Goal: Task Accomplishment & Management: Manage account settings

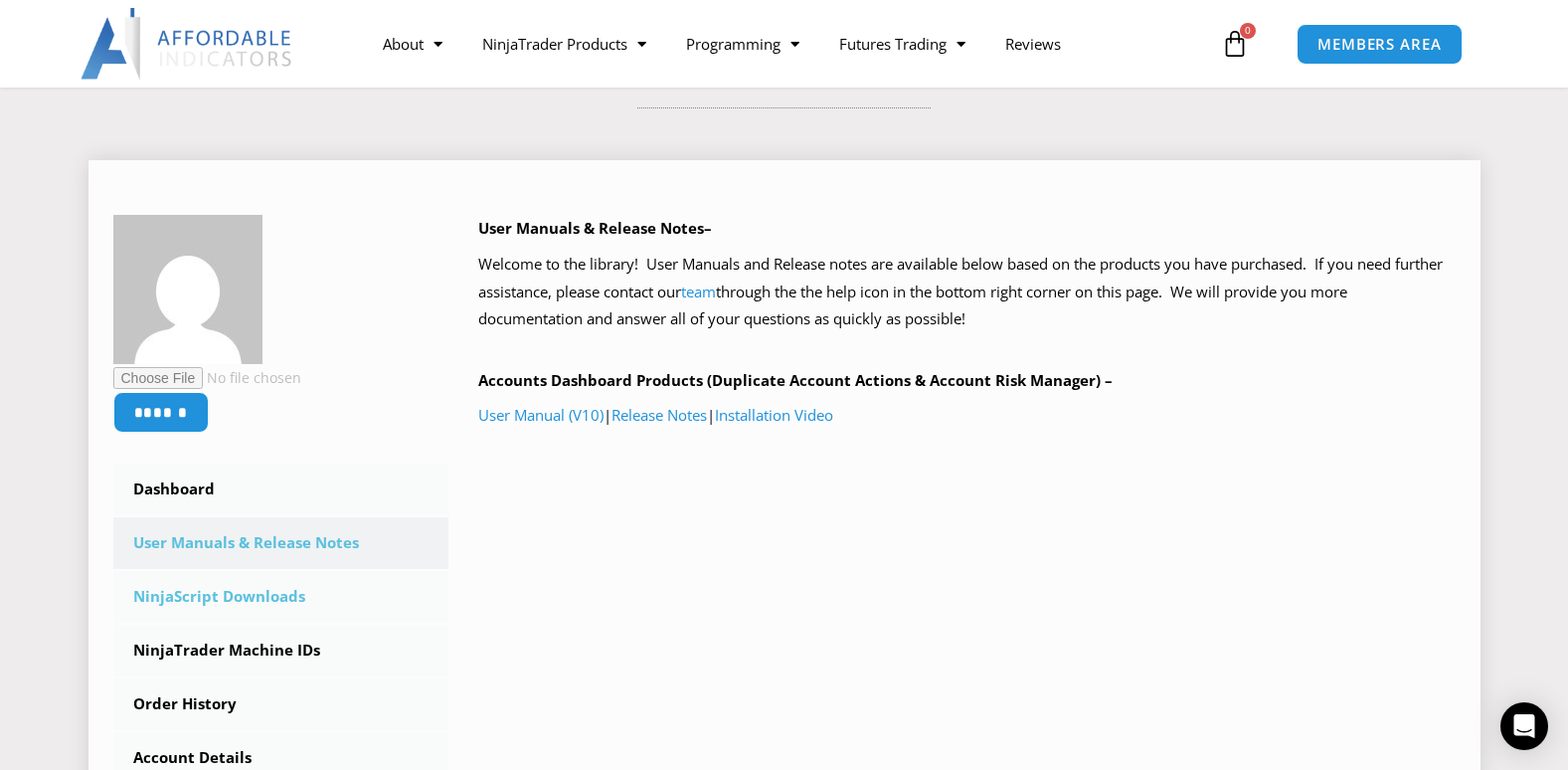
click at [288, 592] on link "NinjaScript Downloads" at bounding box center [281, 597] width 336 height 52
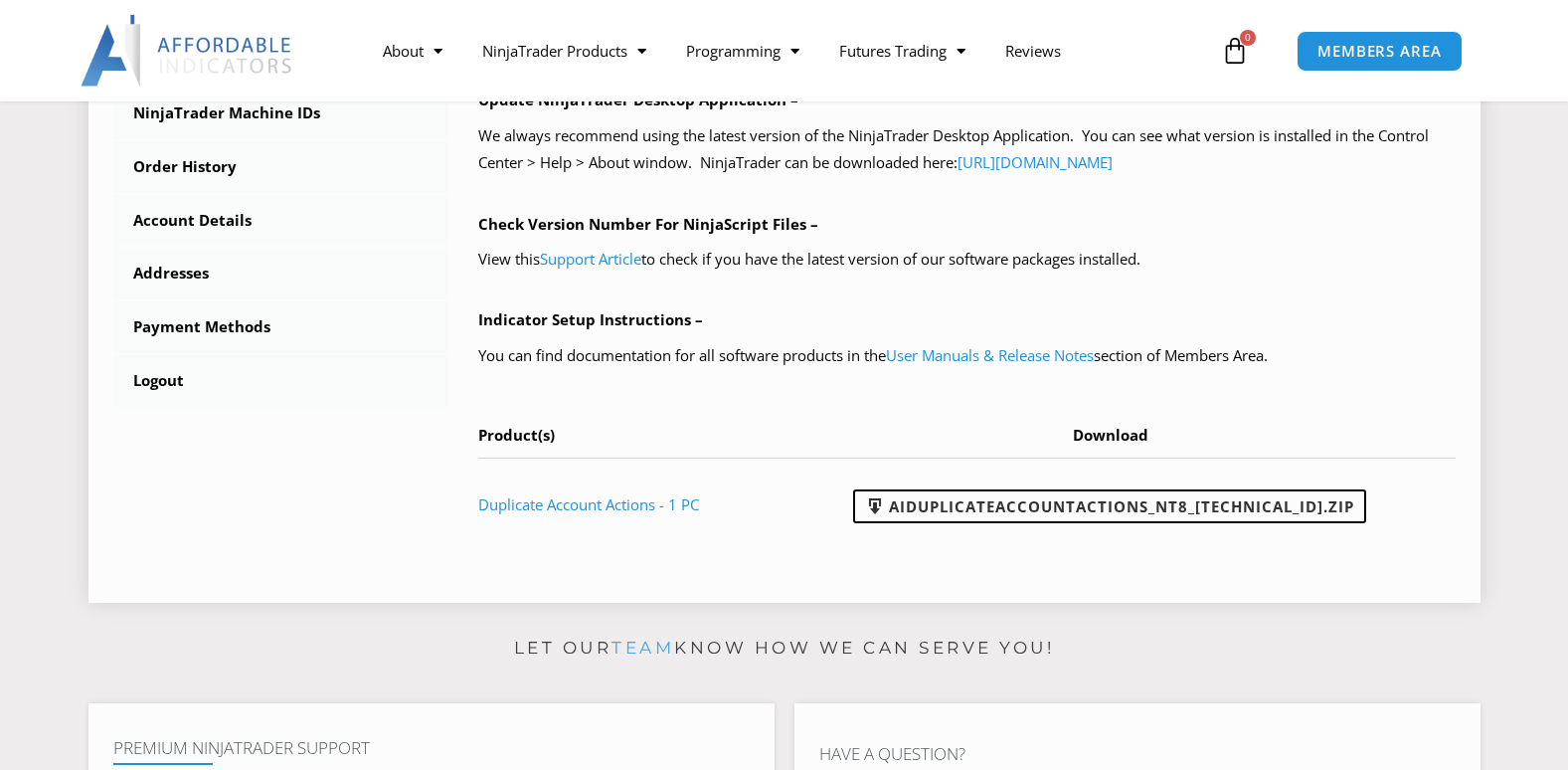
scroll to position [796, 0]
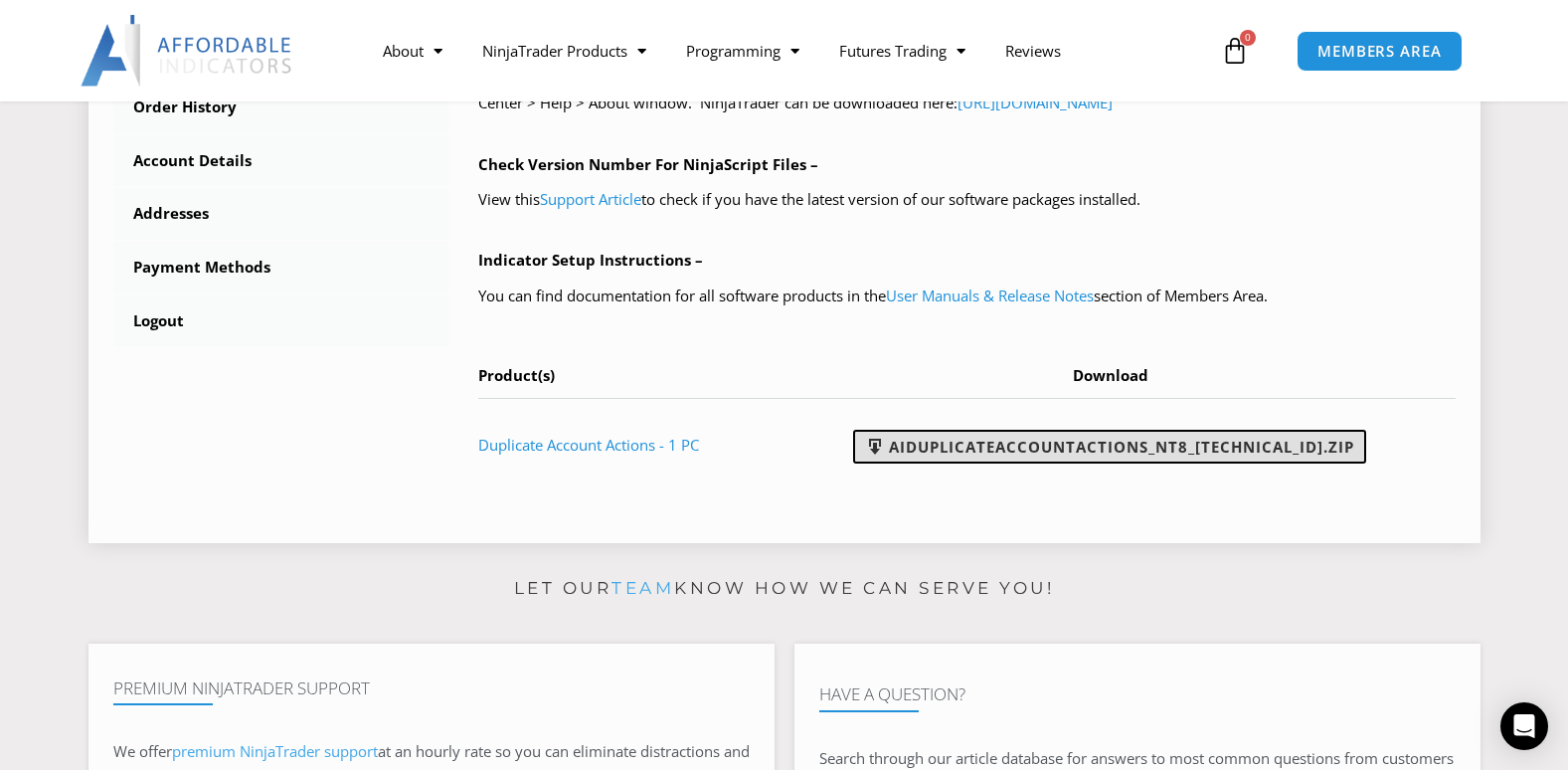
click at [1095, 435] on link "AIDuplicateAccountActions_NT8_25.2.5.1.zip" at bounding box center [1110, 447] width 513 height 34
click at [1095, 434] on link "AIDuplicateAccountActions_NT8_25.2.5.1.zip" at bounding box center [1110, 447] width 513 height 34
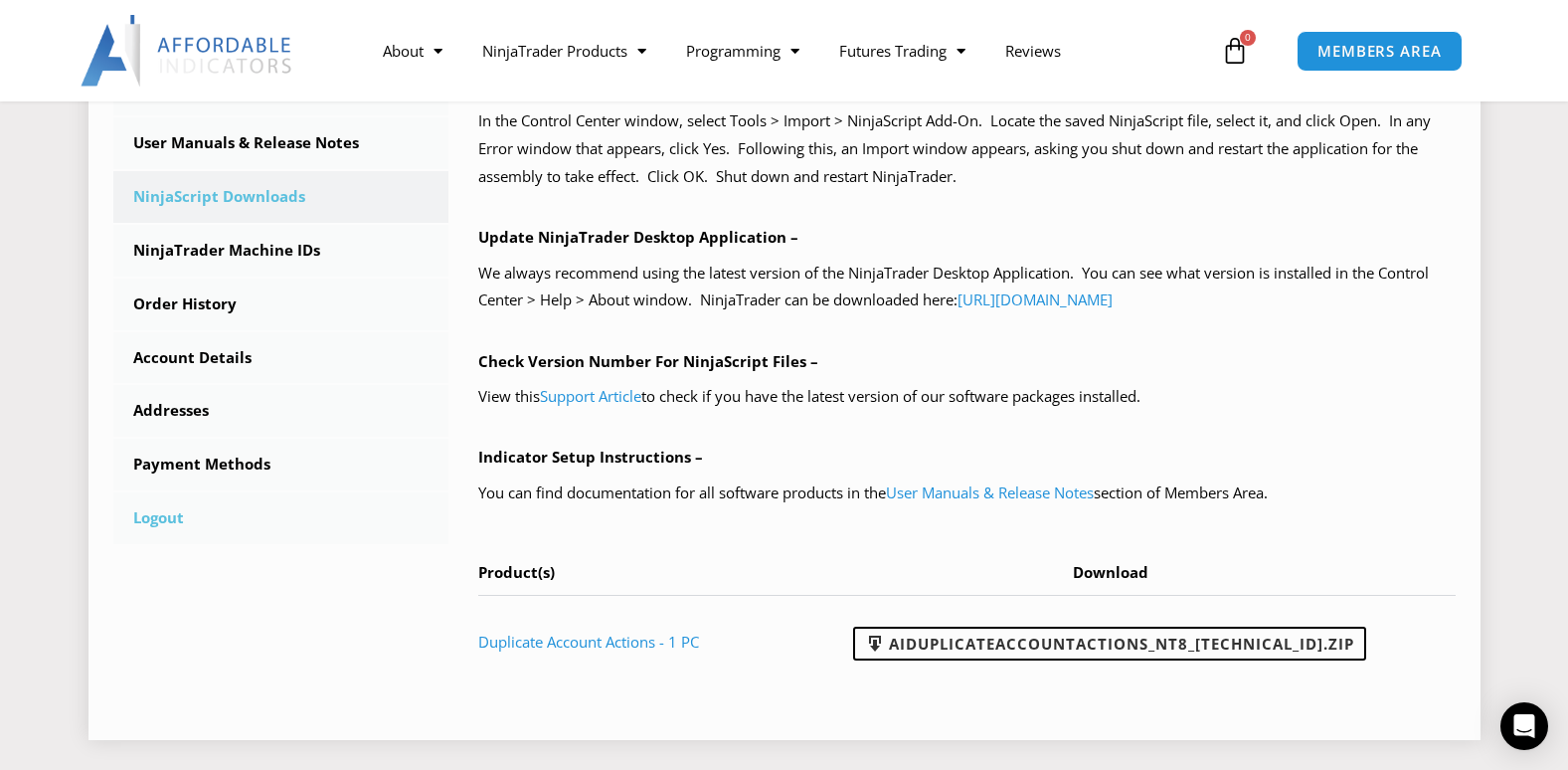
scroll to position [597, 0]
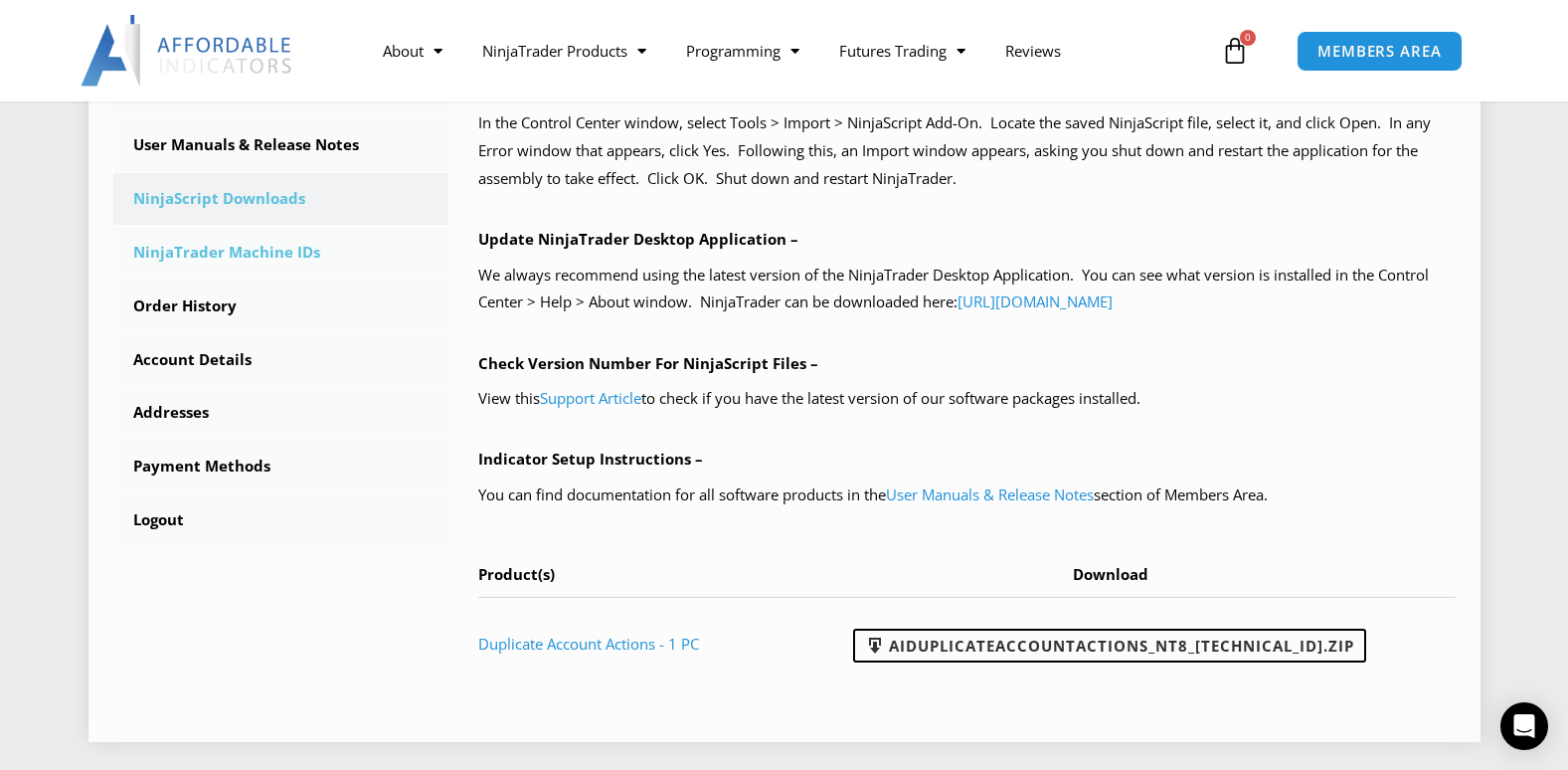
click at [281, 249] on link "NinjaTrader Machine IDs" at bounding box center [281, 253] width 336 height 52
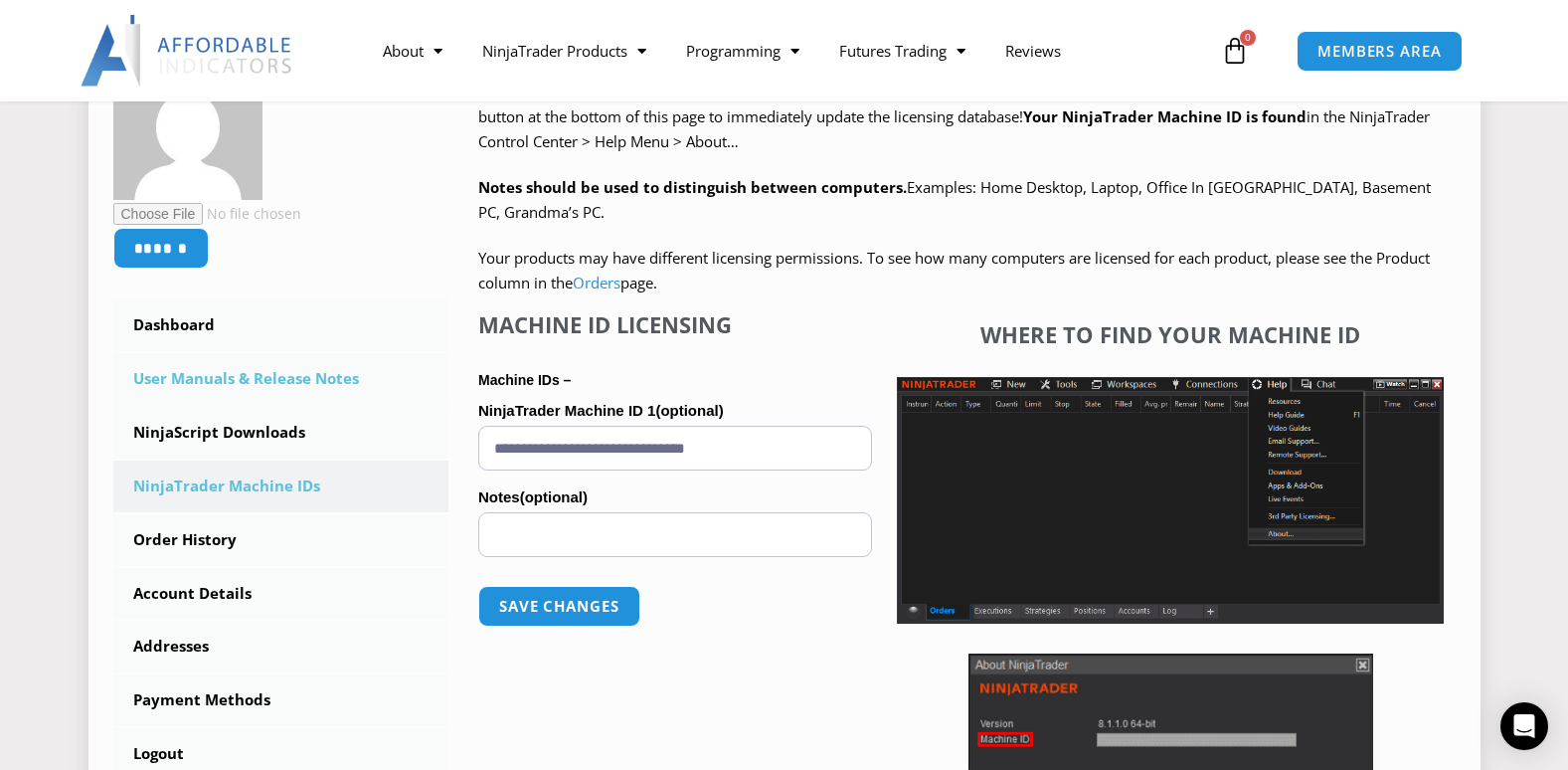
scroll to position [398, 0]
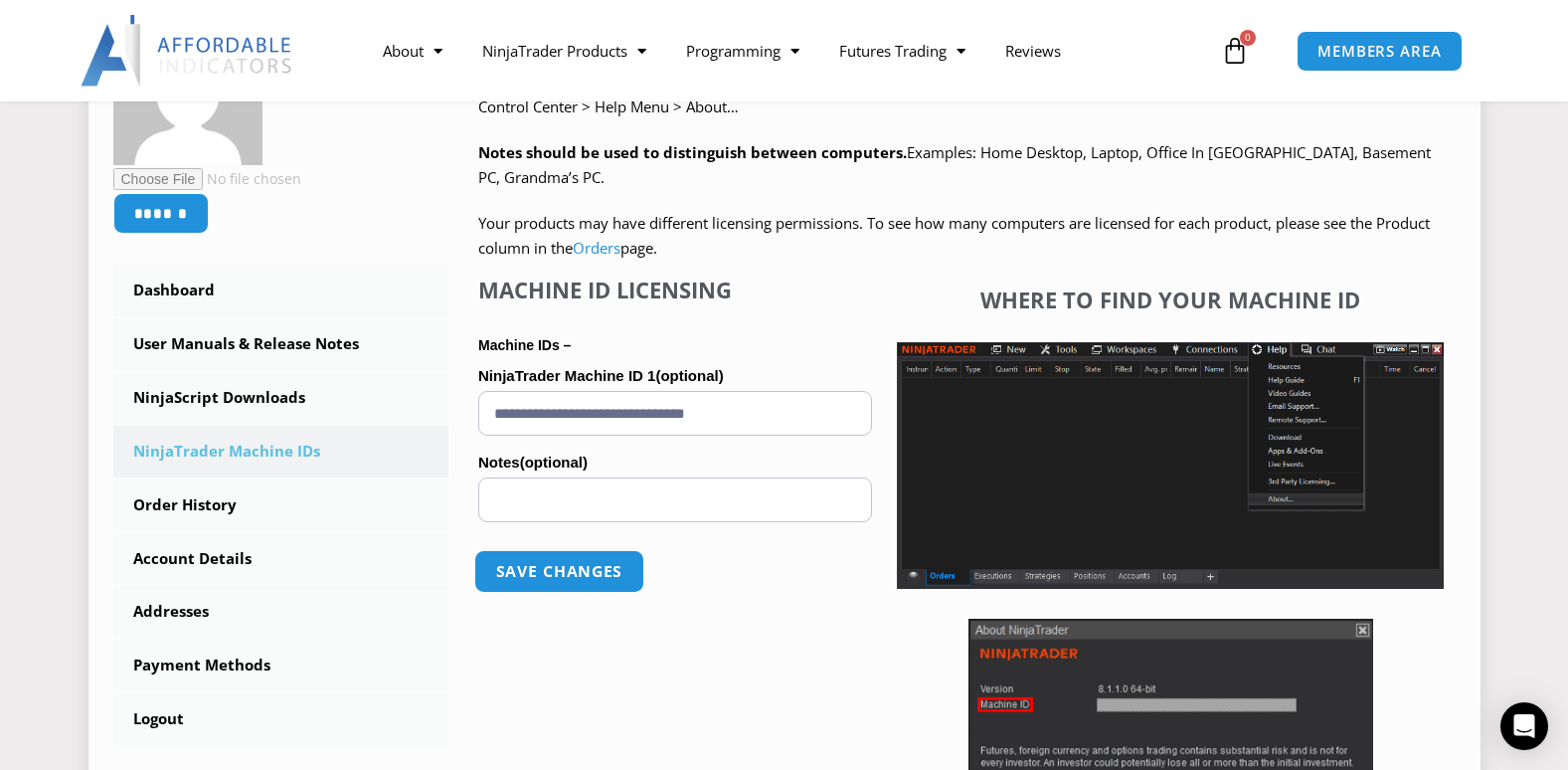
click at [572, 575] on button "Save changes" at bounding box center [559, 571] width 170 height 43
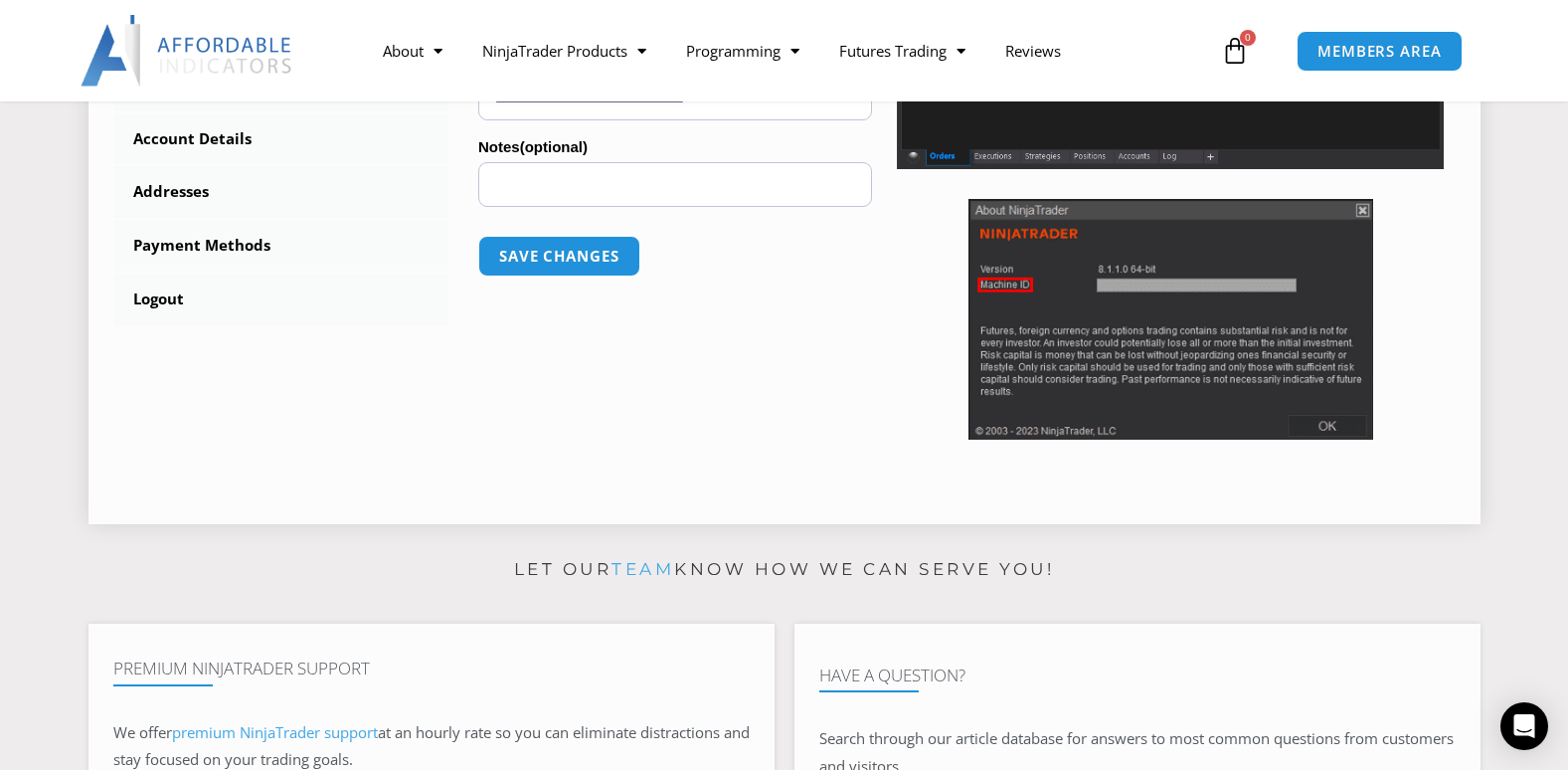
scroll to position [696, 0]
